Goal: Register for event/course

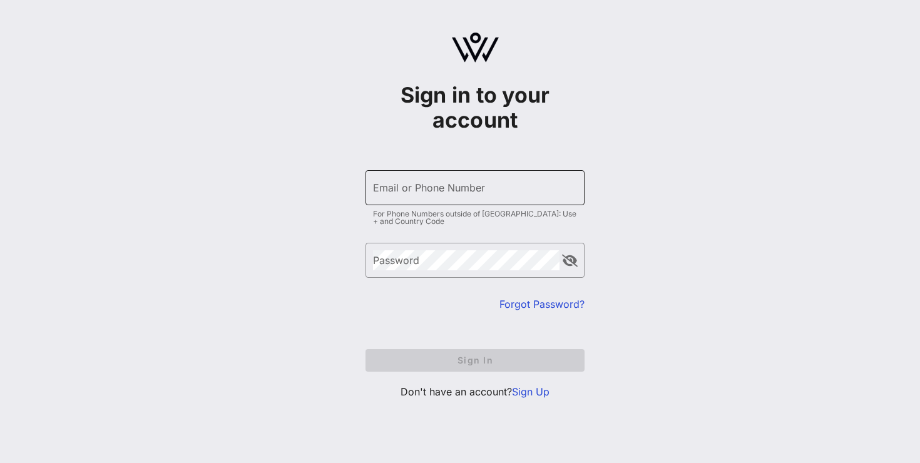
click at [427, 187] on input "Email or Phone Number" at bounding box center [475, 188] width 204 height 20
type input "[PERSON_NAME][EMAIL_ADDRESS][DOMAIN_NAME]"
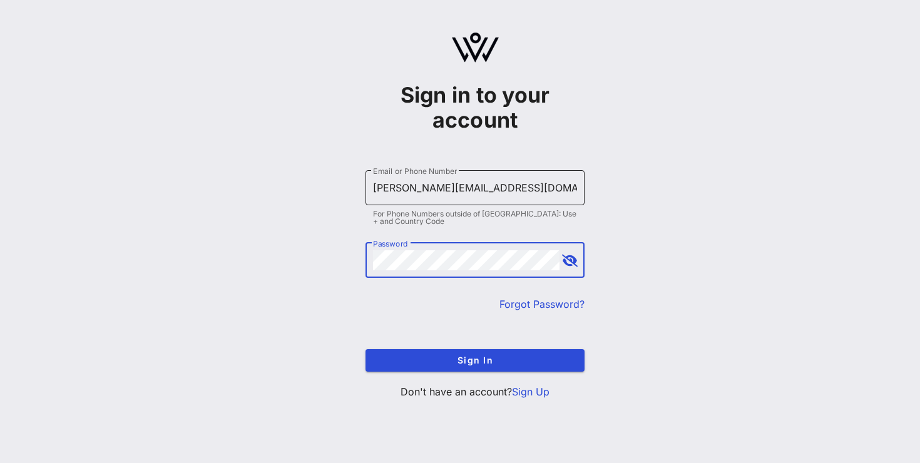
click at [366, 349] on button "Sign In" at bounding box center [475, 360] width 219 height 23
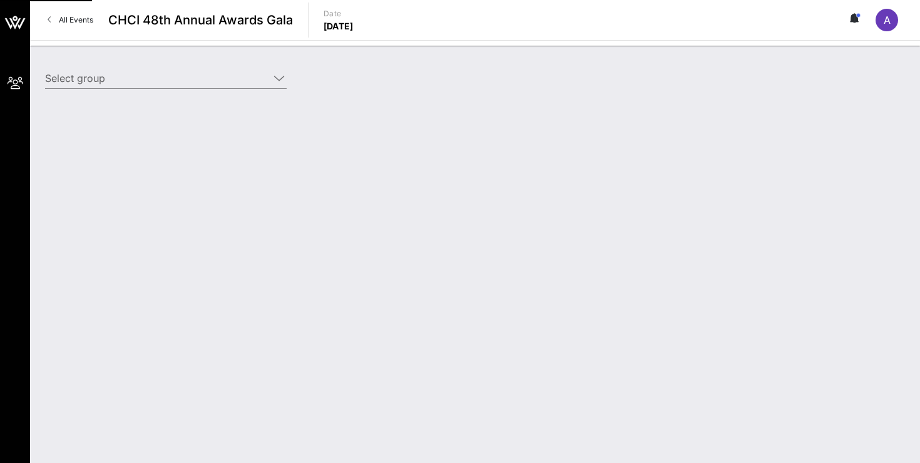
type input "AOC for Congress (AOC for Congress) [Alejandra Escobar Serrano, alejandra@ocasi…"
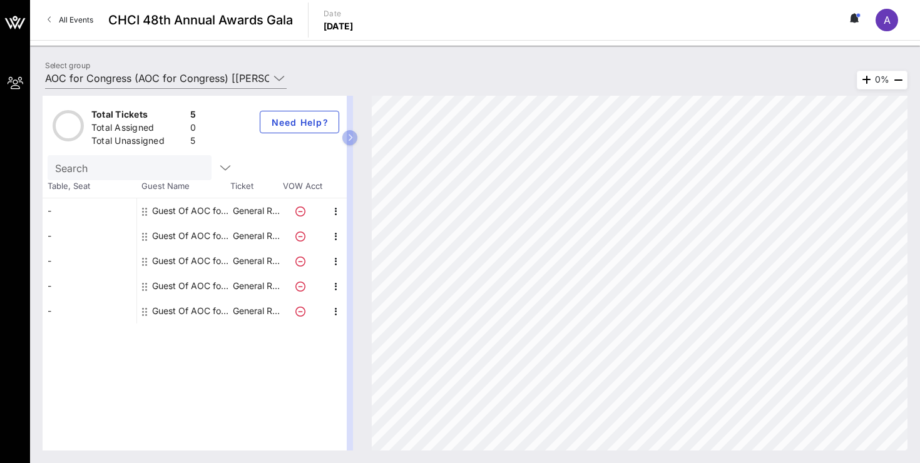
click at [77, 203] on div "-" at bounding box center [90, 210] width 94 height 25
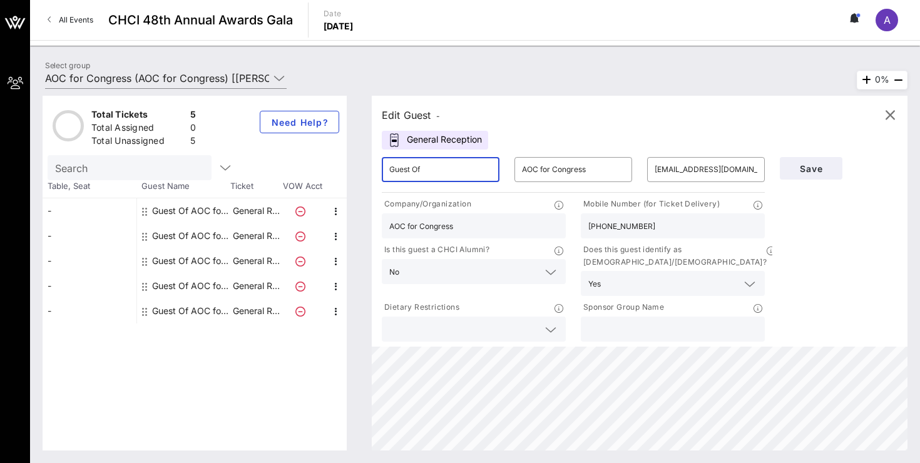
click at [460, 172] on input "Guest Of" at bounding box center [440, 170] width 103 height 20
click at [461, 321] on input "text" at bounding box center [463, 329] width 149 height 16
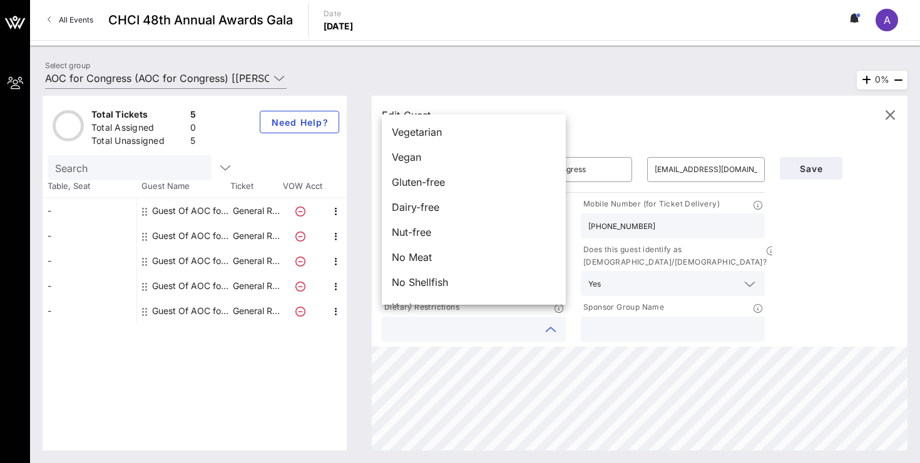
click at [620, 321] on input "text" at bounding box center [673, 329] width 169 height 16
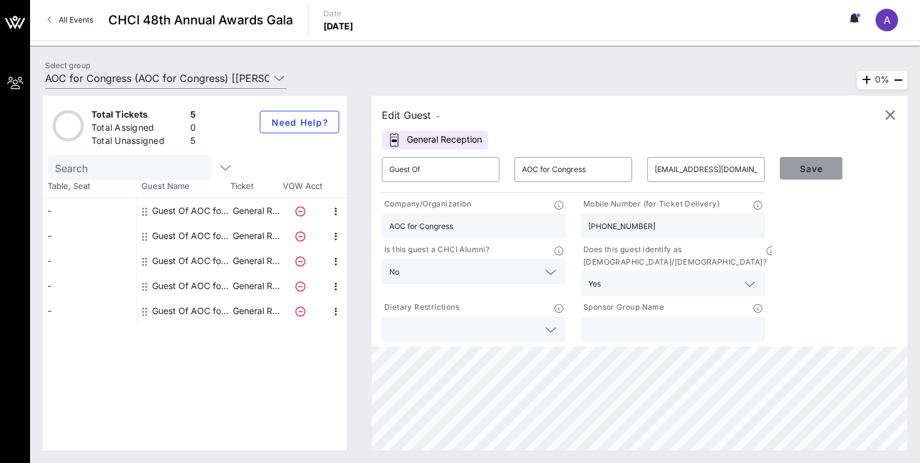
click at [821, 169] on span "Save" at bounding box center [811, 168] width 43 height 11
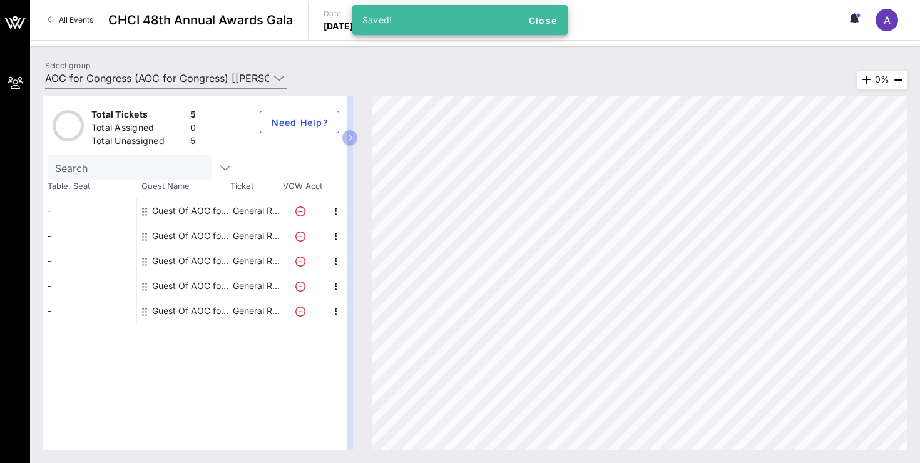
click at [195, 236] on div "Guest Of AOC for Congress" at bounding box center [191, 236] width 79 height 25
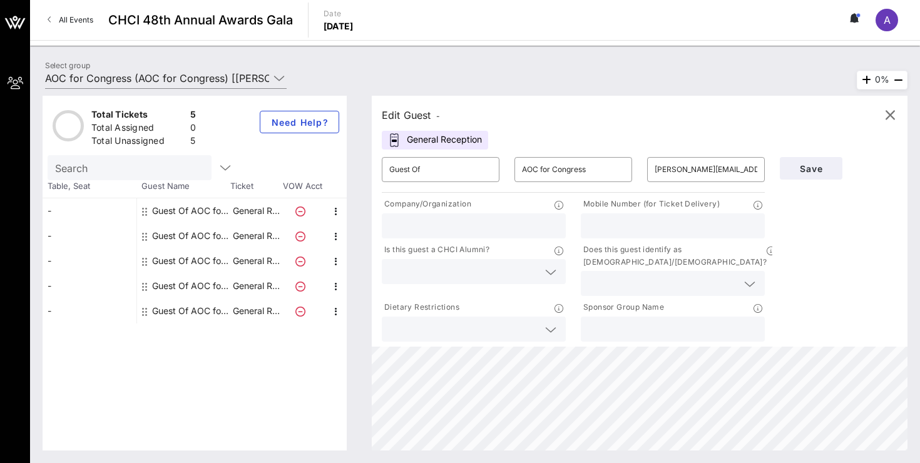
click at [472, 216] on div at bounding box center [473, 226] width 169 height 25
click at [214, 269] on div "Guest Of AOC for Congress" at bounding box center [191, 261] width 79 height 25
click at [207, 264] on div "Guest Of AOC for Congress" at bounding box center [191, 261] width 79 height 25
click at [518, 224] on input "text" at bounding box center [473, 226] width 169 height 16
click at [699, 171] on input "angelasherpa7@gmail.com" at bounding box center [706, 170] width 103 height 20
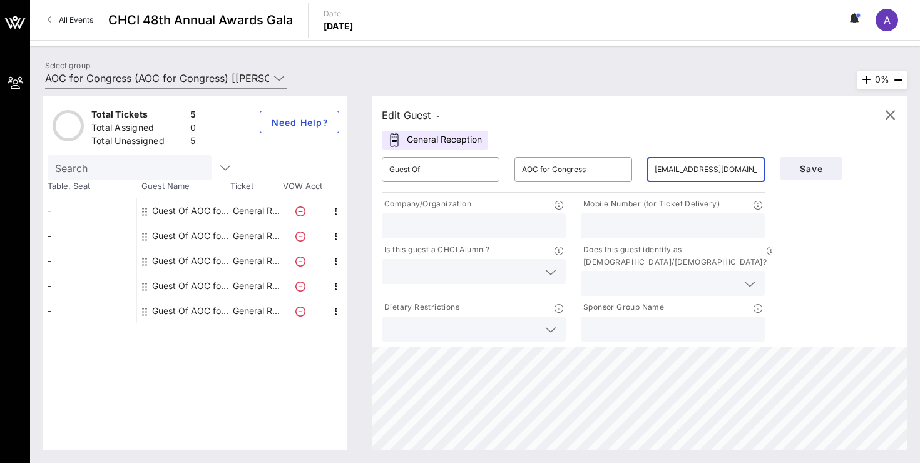
click at [699, 171] on input "angelasherpa7@gmail.com" at bounding box center [706, 170] width 103 height 20
click at [229, 293] on div "Guest Of AOC for Congress" at bounding box center [191, 286] width 79 height 25
type input "fiorella@ocasiocortez.com"
click at [483, 225] on input "text" at bounding box center [473, 226] width 169 height 16
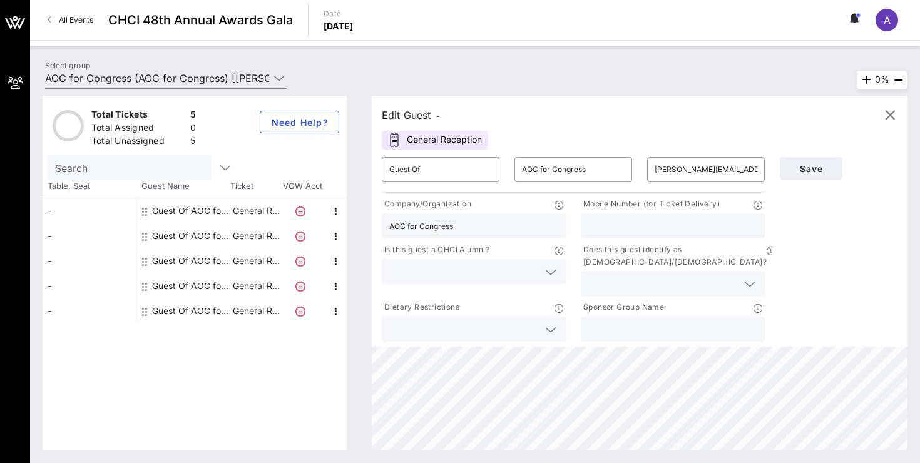
type input "AOC for Congress"
click at [654, 219] on input "text" at bounding box center [673, 226] width 169 height 16
click at [663, 217] on div at bounding box center [673, 226] width 169 height 25
click at [658, 222] on input "text" at bounding box center [673, 226] width 169 height 16
paste input "⁨(347) 807-3657⁩"
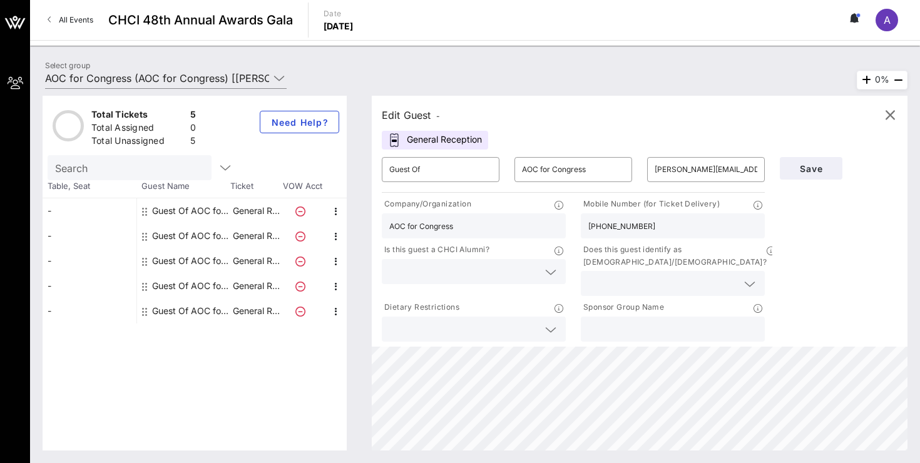
type input "⁨(347) 807-3657⁩"
click at [502, 271] on input "text" at bounding box center [463, 272] width 149 height 16
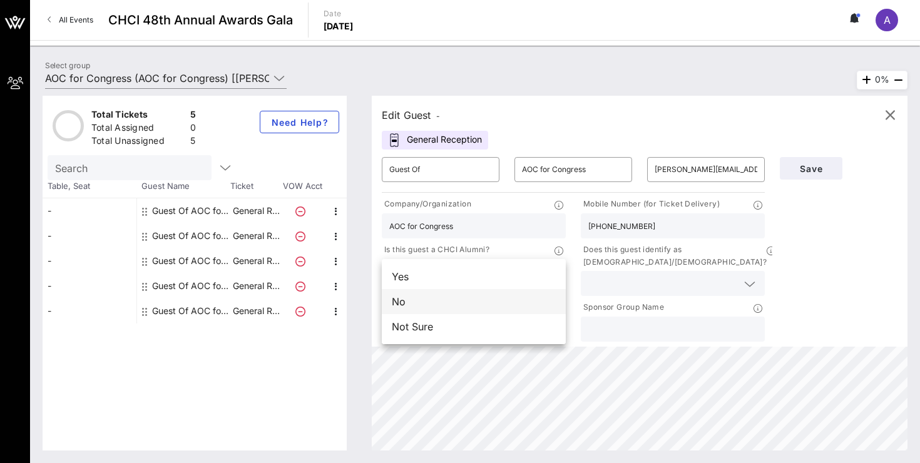
click at [485, 300] on div "No" at bounding box center [474, 301] width 184 height 25
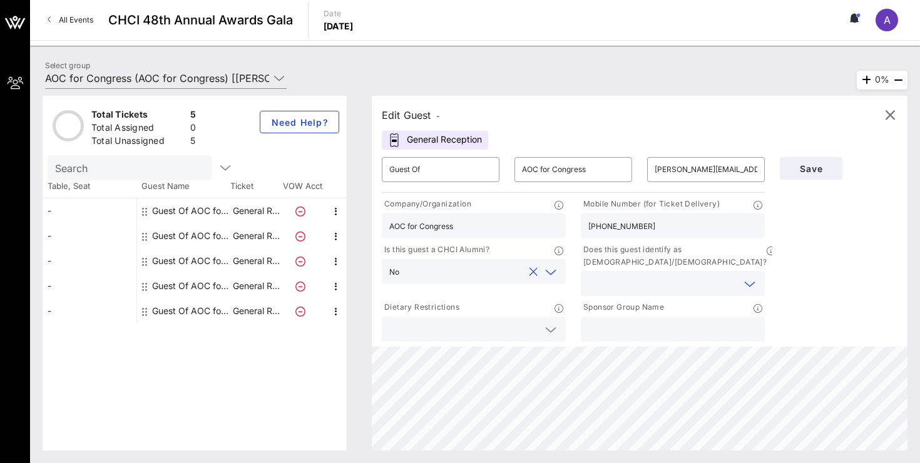
click at [693, 276] on input "text" at bounding box center [663, 284] width 149 height 16
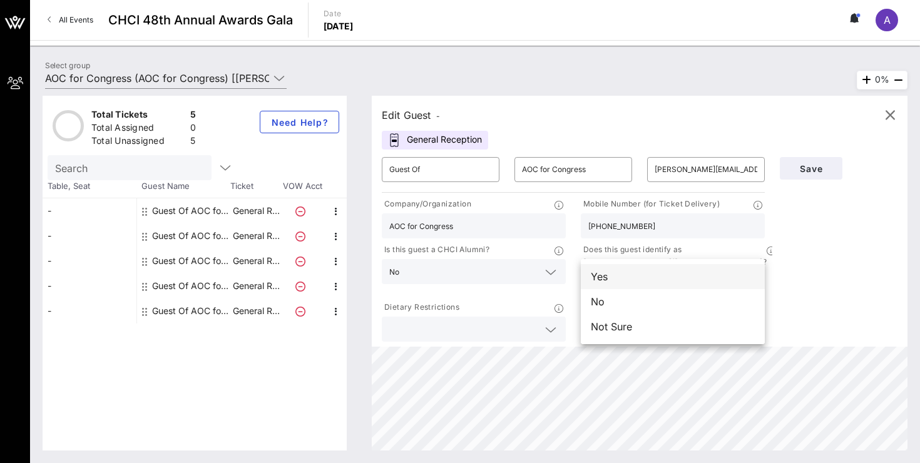
click at [614, 277] on div "Yes" at bounding box center [673, 276] width 184 height 25
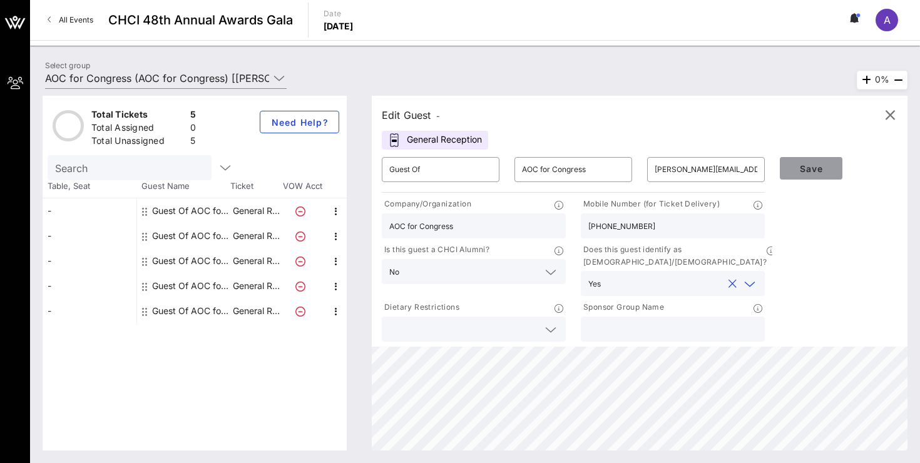
click at [812, 164] on span "Save" at bounding box center [811, 168] width 43 height 11
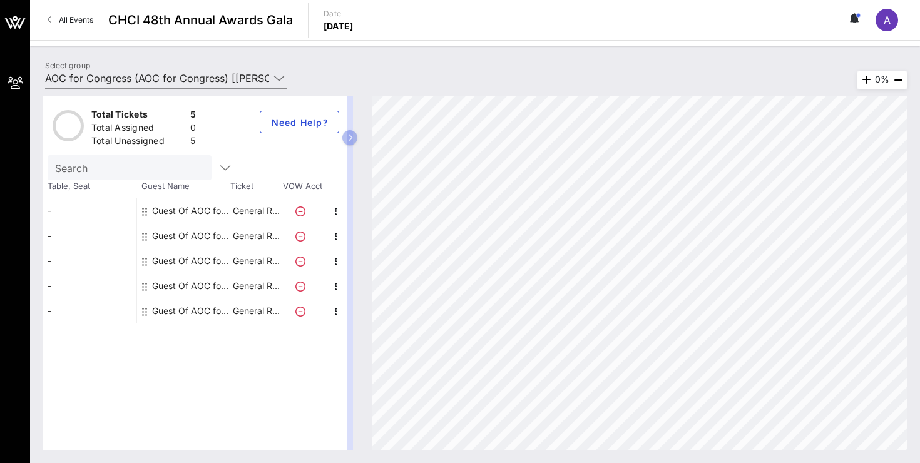
click at [192, 305] on div "Guest Of AOC for Congress" at bounding box center [191, 311] width 79 height 25
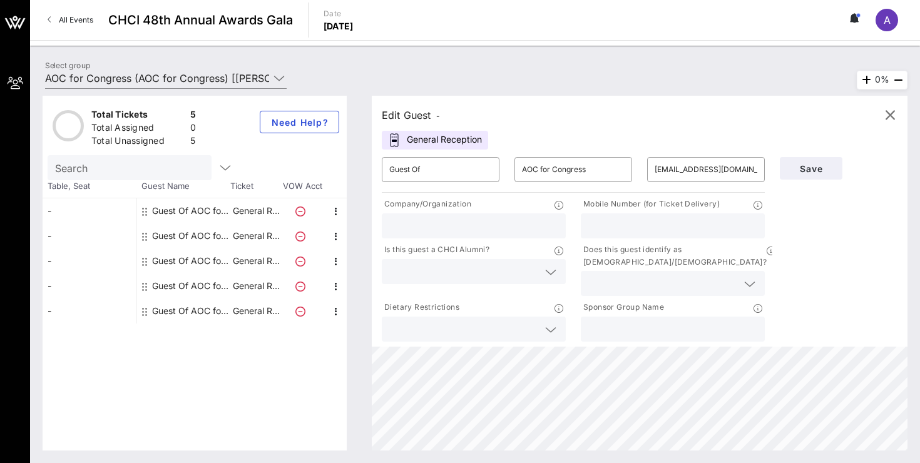
click at [194, 286] on div "Guest Of AOC for Congress" at bounding box center [191, 286] width 79 height 25
type input "fiorella@ocasiocortez.com"
type input "AOC for Congress"
type input "⁨(347) 807-3657⁩"
click at [195, 259] on div "Guest Of AOC for Congress" at bounding box center [191, 261] width 79 height 25
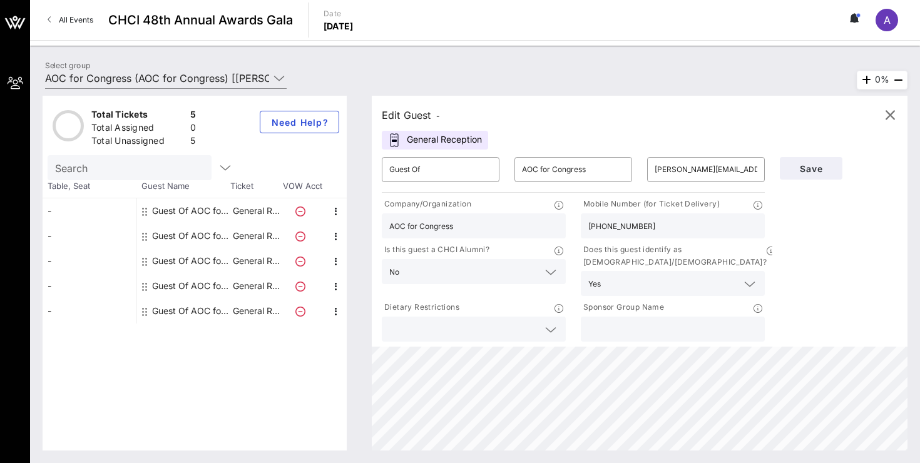
type input "angelasherpa7@gmail.com"
click at [188, 225] on div "Guest Of AOC for Congress" at bounding box center [191, 236] width 79 height 25
click at [188, 212] on div "Guest Of AOC for Congress" at bounding box center [191, 210] width 79 height 25
type input "socrates@ocasiocortez.com"
type input "AOC for Congress"
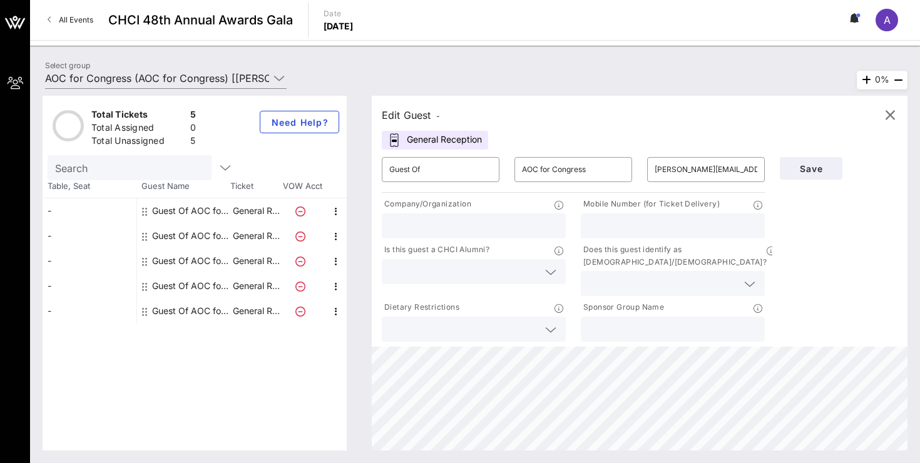
type input "949-903-8850"
click at [188, 224] on div "Guest Of AOC for Congress" at bounding box center [191, 236] width 79 height 25
type input "j.a.martinez567@gmail.com"
